Goal: Task Accomplishment & Management: Manage account settings

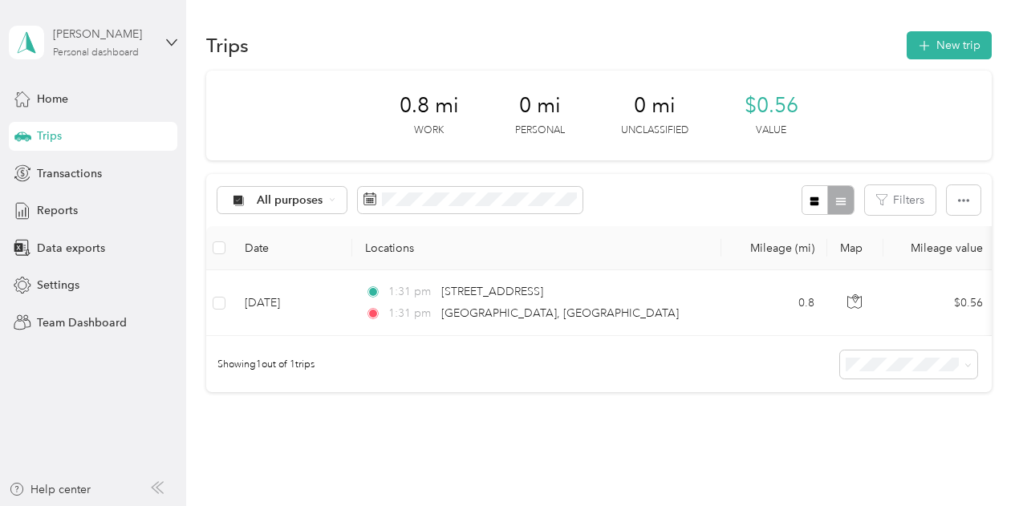
click at [128, 48] on div "Personal dashboard" at bounding box center [96, 53] width 86 height 10
click at [101, 121] on div "Team dashboard" at bounding box center [177, 131] width 315 height 28
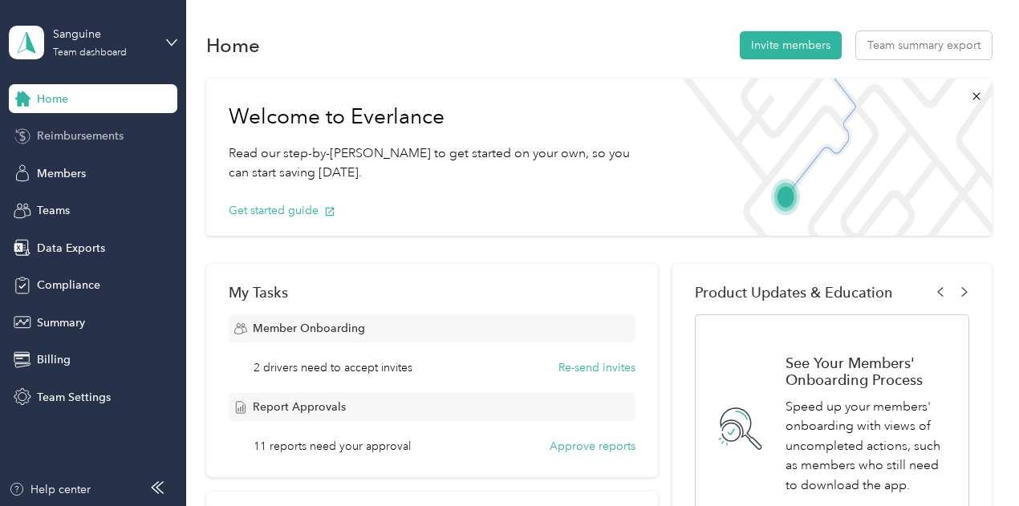
click at [112, 139] on span "Reimbursements" at bounding box center [80, 136] width 87 height 17
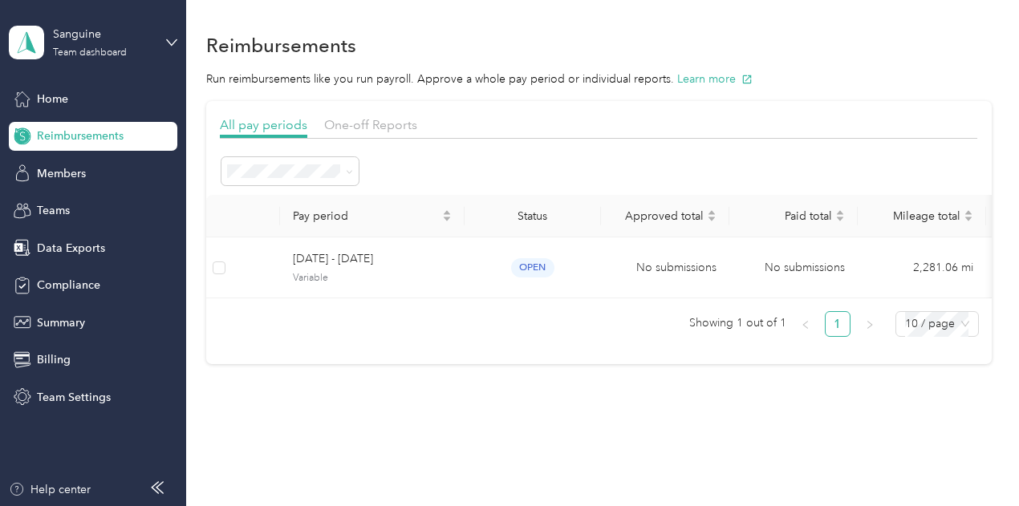
click at [328, 207] on ol "All periods Active periods Open Needs approval Approved Needs payment Scheduled…" at bounding box center [290, 318] width 137 height 282
click at [319, 195] on div "All periods" at bounding box center [291, 194] width 115 height 17
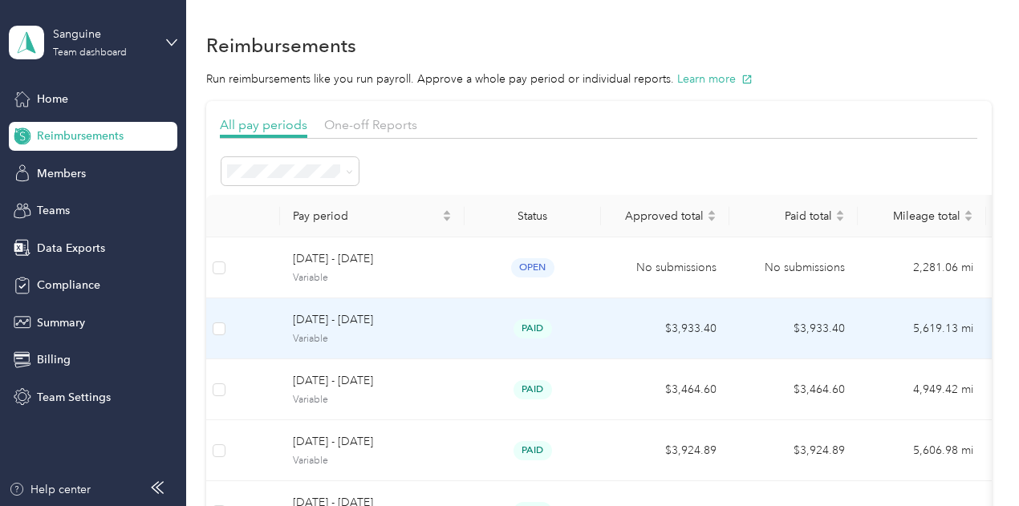
click at [449, 320] on span "[DATE] - [DATE]" at bounding box center [372, 320] width 159 height 18
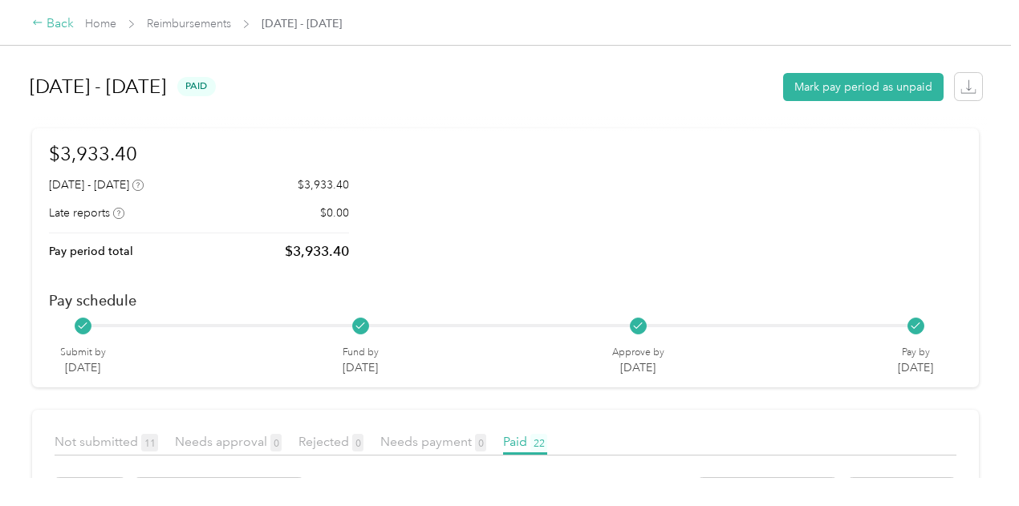
click at [55, 30] on div "Back" at bounding box center [53, 23] width 42 height 19
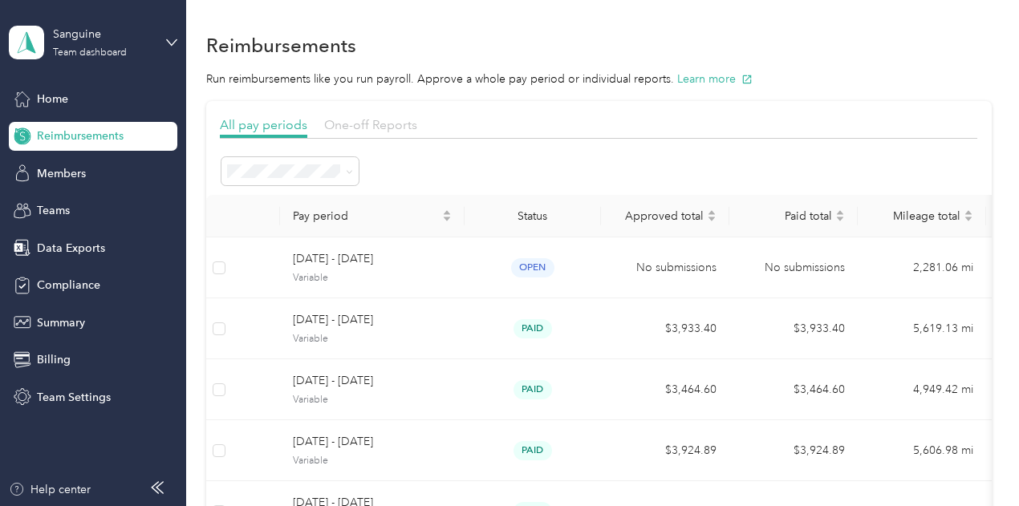
click at [386, 124] on span "One-off Reports" at bounding box center [370, 124] width 93 height 15
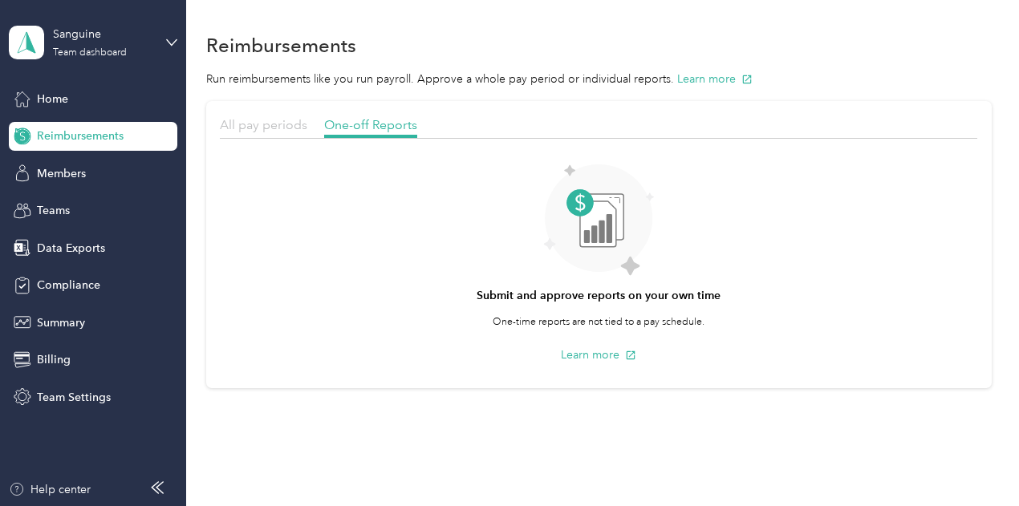
click at [271, 121] on span "All pay periods" at bounding box center [263, 124] width 87 height 15
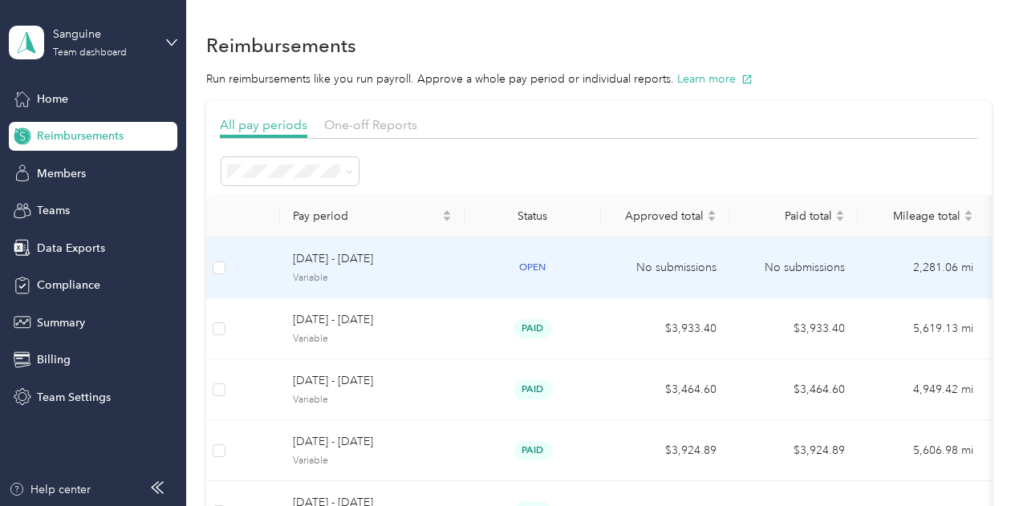
click at [429, 267] on span "[DATE] - [DATE]" at bounding box center [372, 259] width 159 height 18
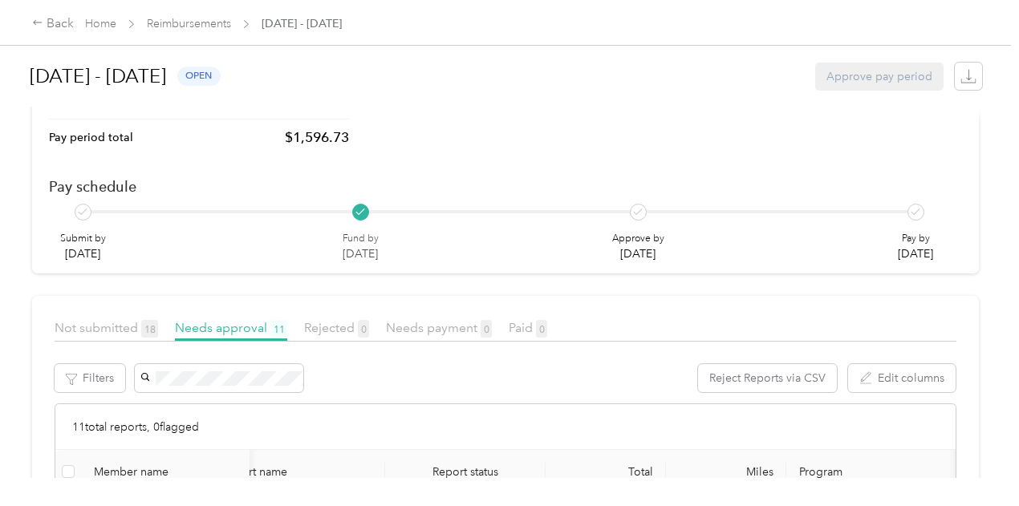
scroll to position [102, 0]
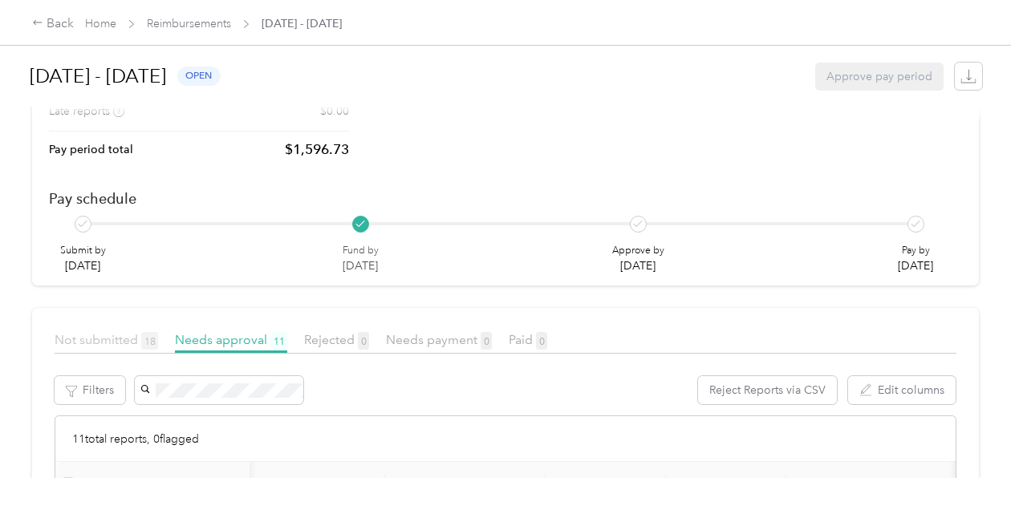
click at [88, 332] on span "Not submitted 18" at bounding box center [107, 339] width 104 height 15
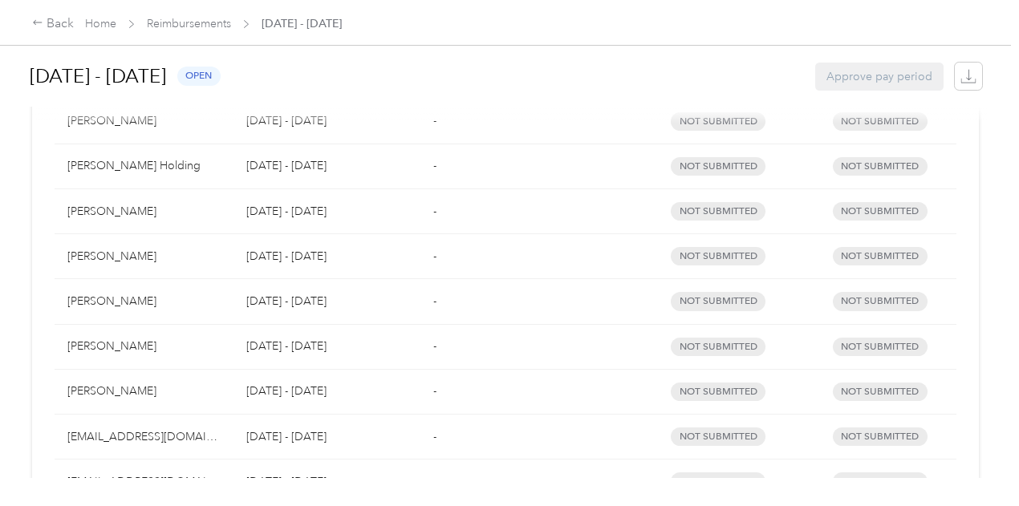
scroll to position [865, 0]
click at [708, 460] on article "Not submitted 18 Needs approval 11 Rejected 0 Needs payment 0 Paid 0 Filters Me…" at bounding box center [505, 61] width 947 height 1033
